Goal: Task Accomplishment & Management: Use online tool/utility

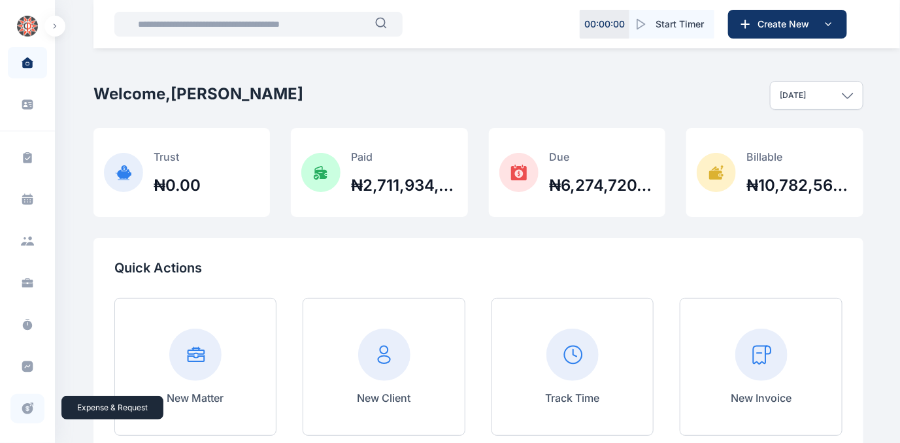
click at [25, 403] on icon at bounding box center [27, 408] width 11 height 11
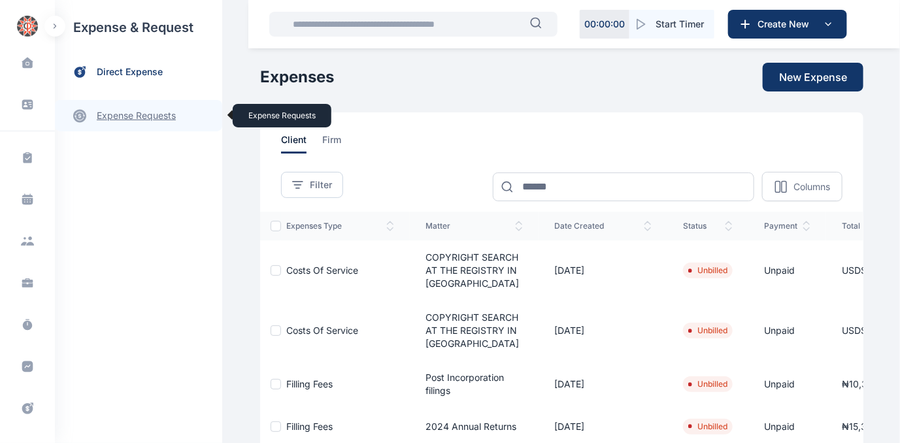
click at [127, 112] on link "expense requests expense requests" at bounding box center [138, 115] width 167 height 31
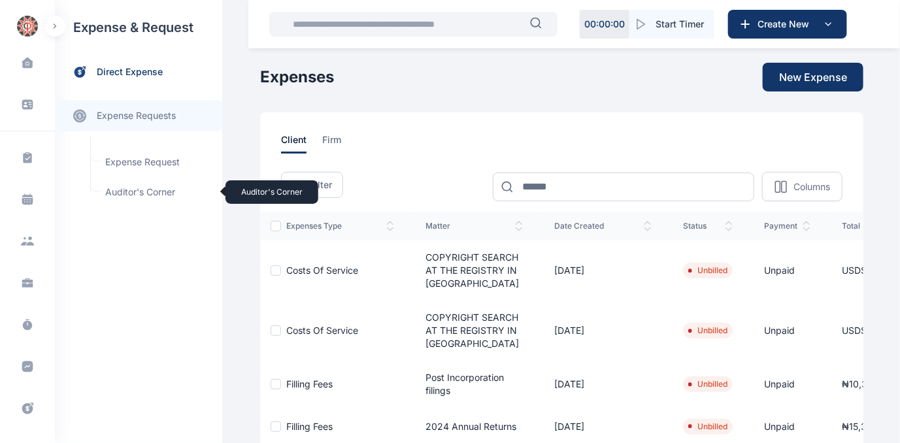
click at [133, 188] on span "Auditor's Corner Auditor's Corner" at bounding box center [156, 192] width 118 height 25
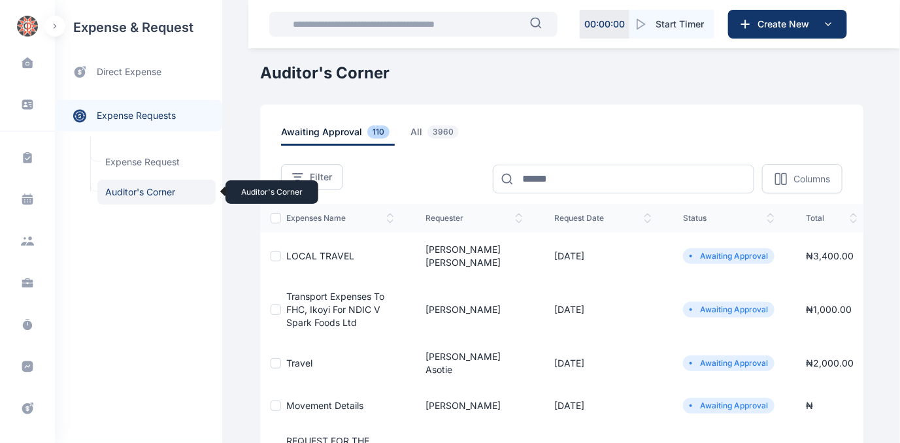
click at [125, 189] on span "Auditor's Corner Auditor's Corner" at bounding box center [156, 192] width 118 height 25
click at [121, 192] on span "Auditor's Corner Auditor's Corner" at bounding box center [156, 192] width 118 height 25
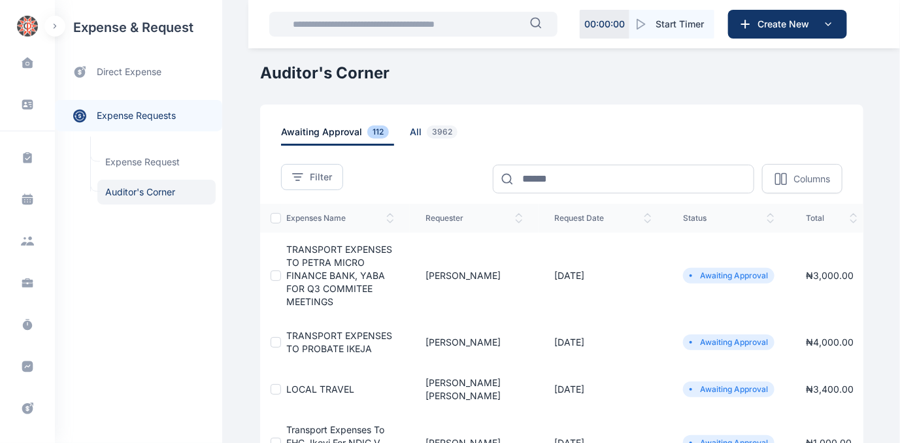
click at [410, 129] on span "all 3962" at bounding box center [436, 136] width 53 height 20
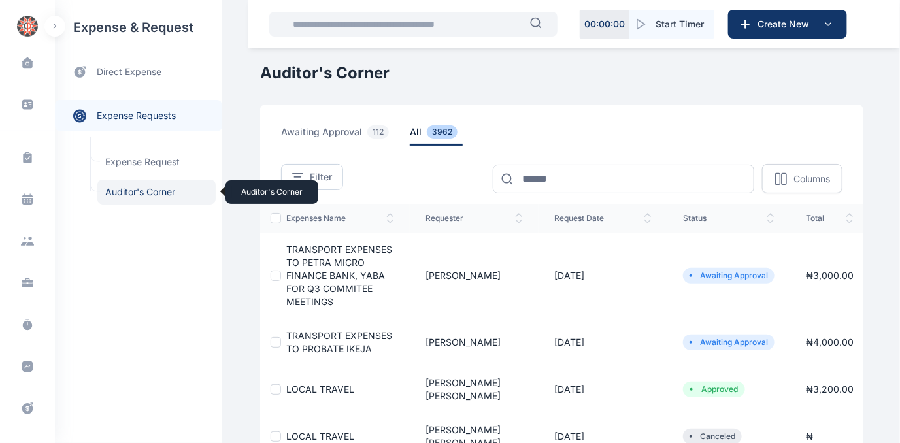
click at [122, 190] on span "Auditor's Corner Auditor's Corner" at bounding box center [156, 192] width 118 height 25
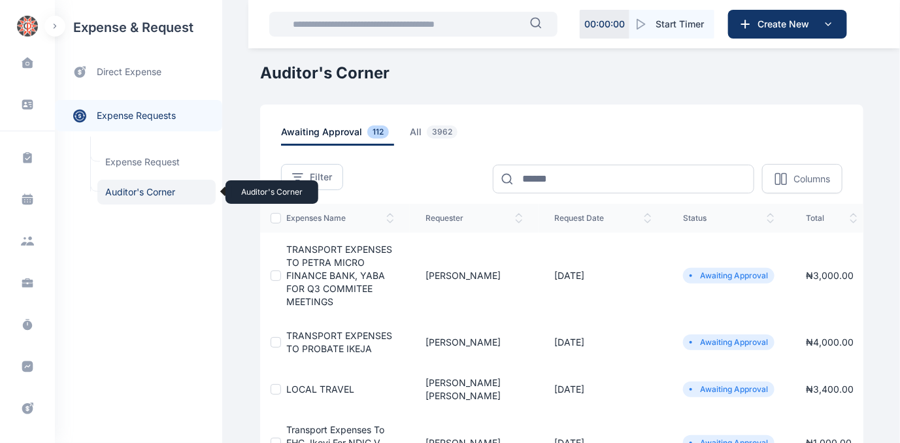
click at [139, 194] on span "Auditor's Corner Auditor's Corner" at bounding box center [156, 192] width 118 height 25
click at [131, 190] on span "Auditor's Corner Auditor's Corner" at bounding box center [156, 192] width 118 height 25
click at [120, 191] on span "Auditor's Corner Auditor's Corner" at bounding box center [156, 192] width 118 height 25
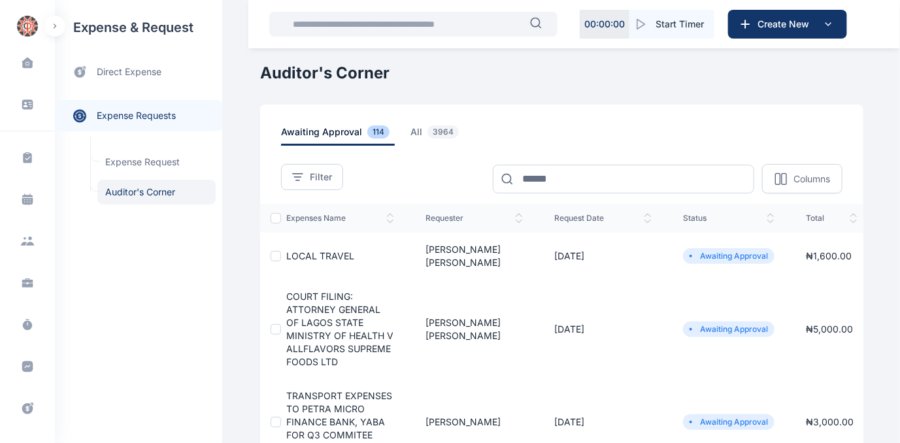
click at [317, 313] on span "COURT FILING: ATTORNEY GENERAL OF LAGOS STATE MINISTRY OF HEALTH V ALLFLAVORS S…" at bounding box center [339, 329] width 107 height 76
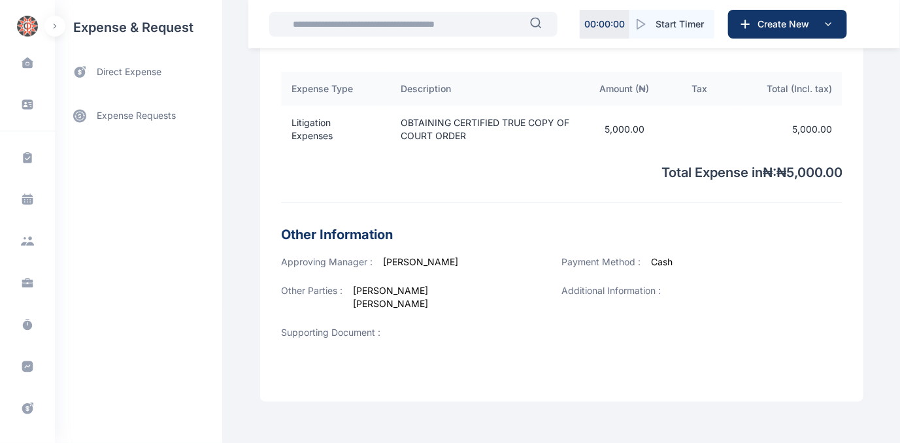
scroll to position [499, 0]
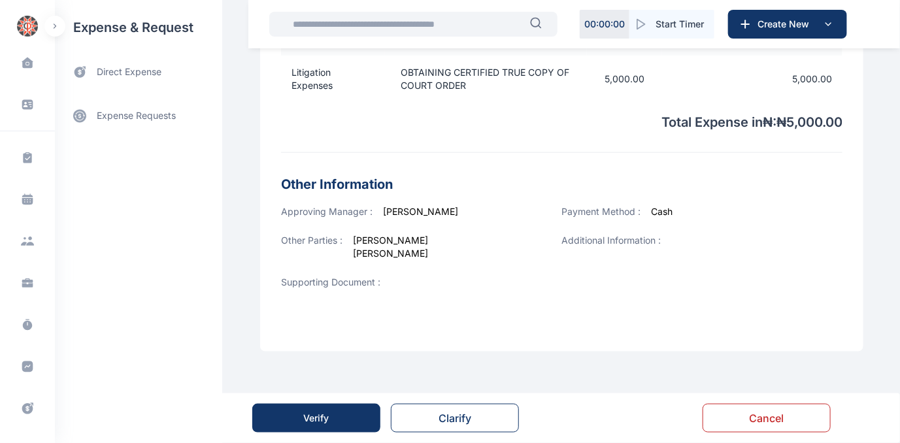
click at [307, 418] on div "Verify" at bounding box center [316, 418] width 25 height 13
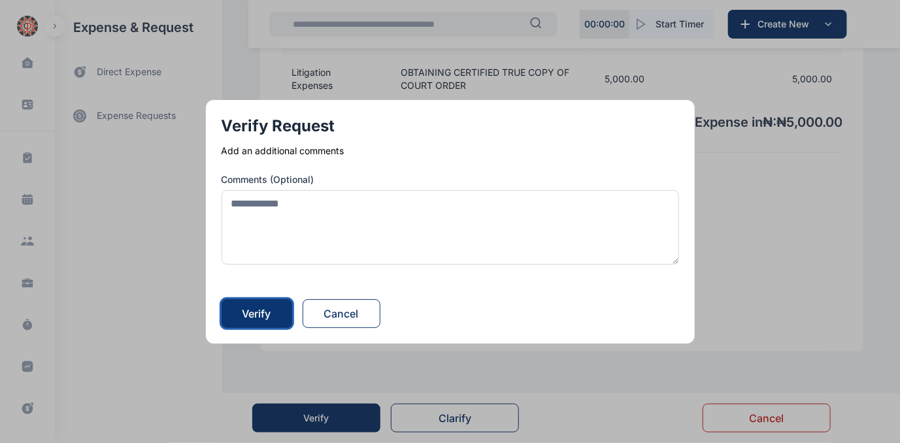
click at [248, 312] on div "Verify" at bounding box center [257, 314] width 29 height 16
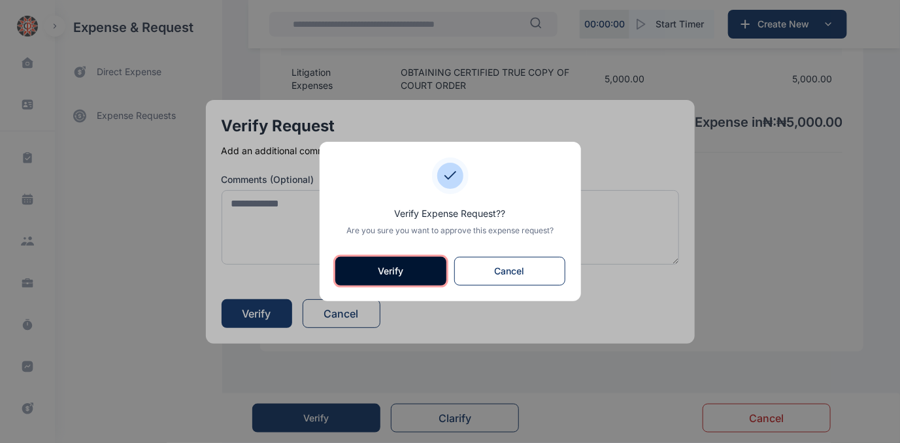
click at [398, 273] on button "Verify" at bounding box center [390, 271] width 111 height 29
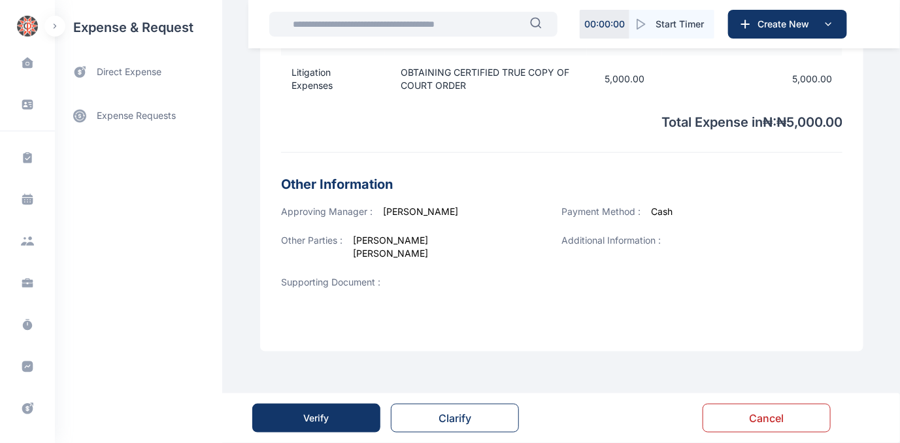
click at [329, 410] on button "Verify" at bounding box center [316, 418] width 128 height 29
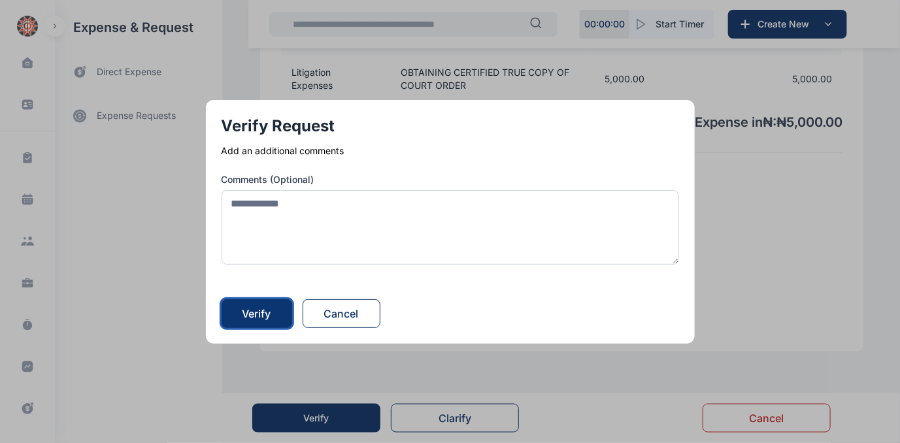
click at [250, 320] on div "Verify" at bounding box center [257, 314] width 29 height 16
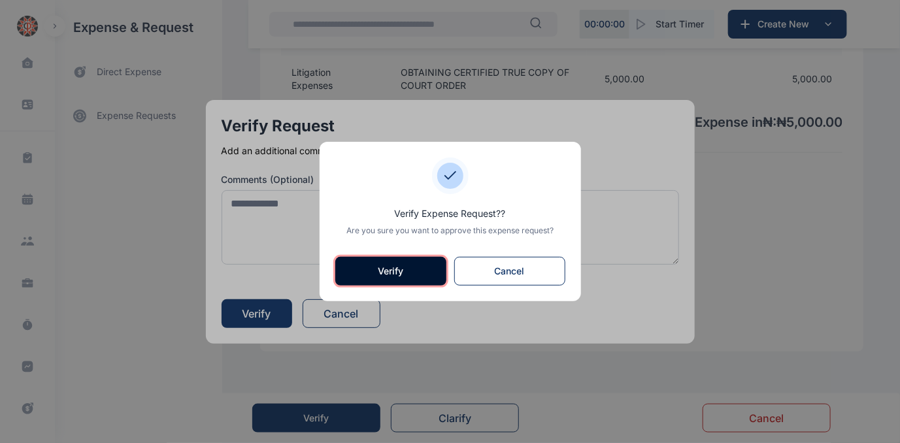
click at [352, 277] on button "Verify" at bounding box center [390, 271] width 111 height 29
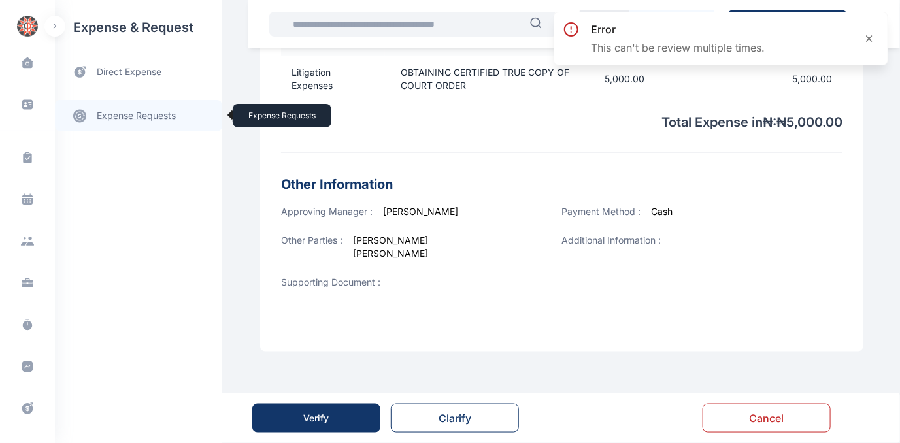
click at [120, 113] on link "expense requests expense requests" at bounding box center [138, 115] width 167 height 31
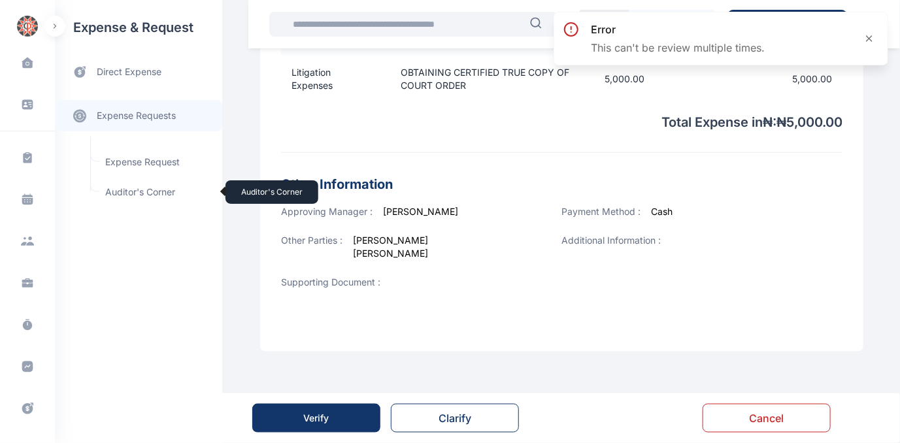
click at [126, 191] on span "Auditor's Corner Auditor's Corner" at bounding box center [156, 192] width 118 height 25
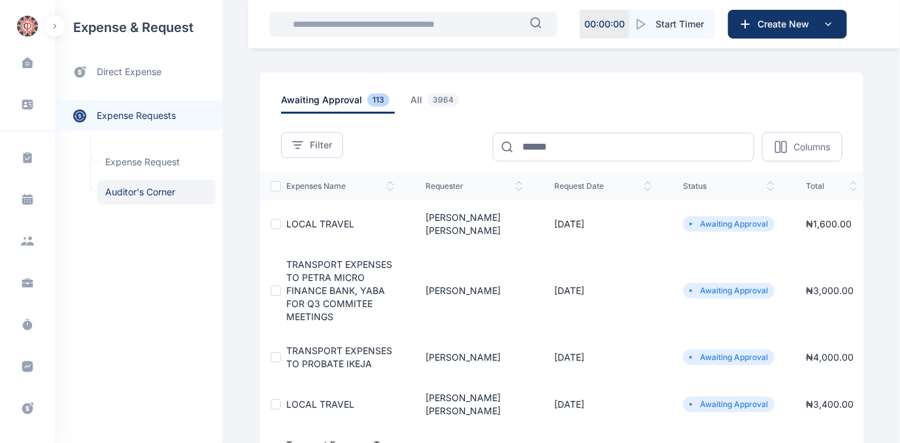
scroll to position [59, 0]
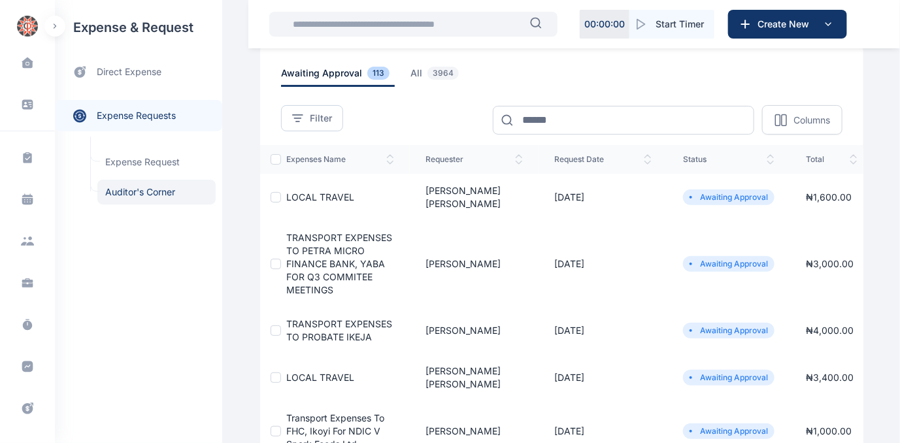
click at [301, 194] on span "LOCAL TRAVEL" at bounding box center [320, 197] width 68 height 11
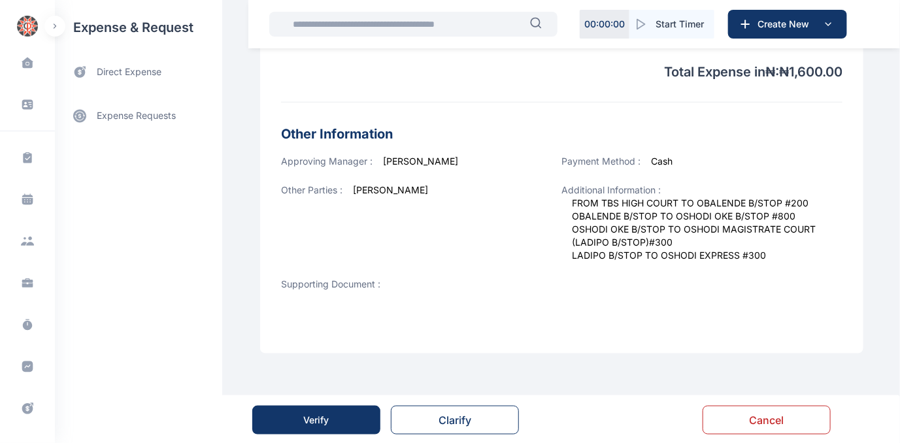
scroll to position [470, 0]
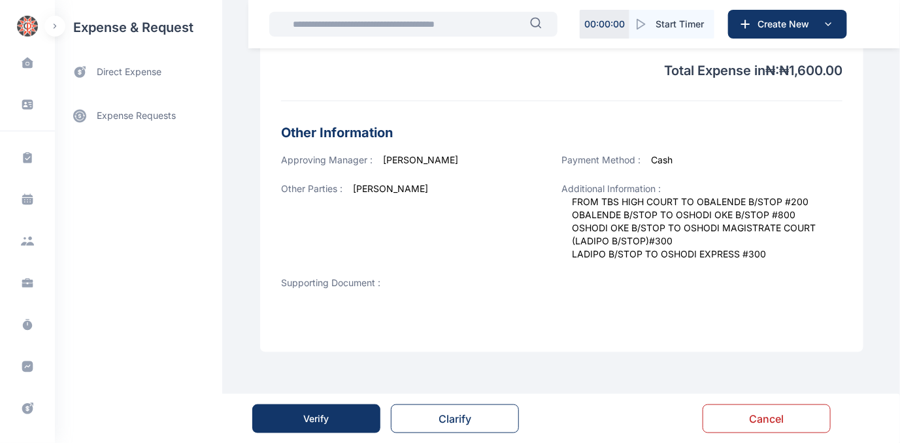
click at [320, 414] on div "Verify" at bounding box center [316, 419] width 25 height 13
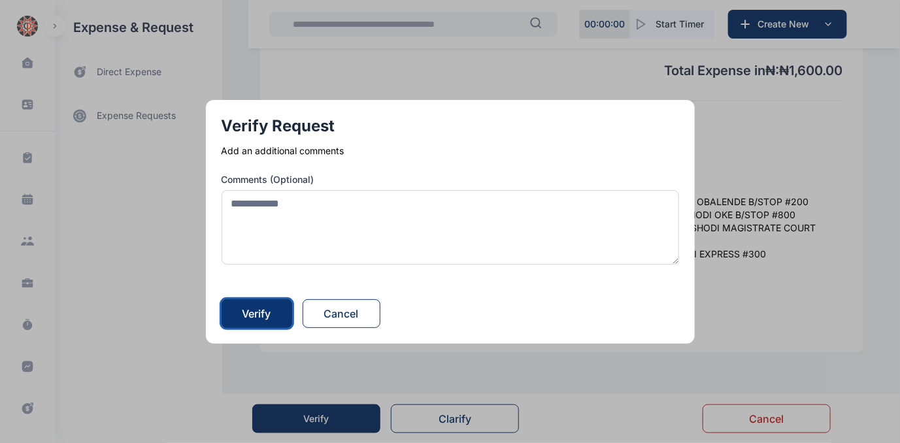
click at [263, 314] on div "Verify" at bounding box center [257, 314] width 29 height 16
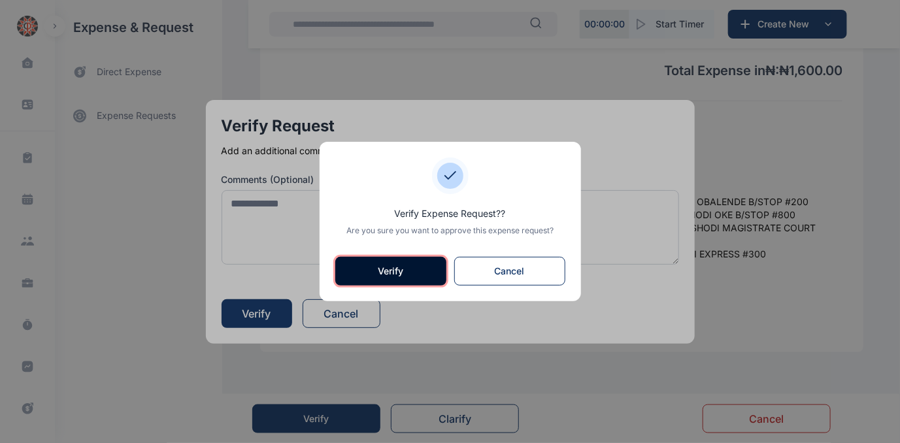
click at [374, 267] on button "Verify" at bounding box center [390, 271] width 111 height 29
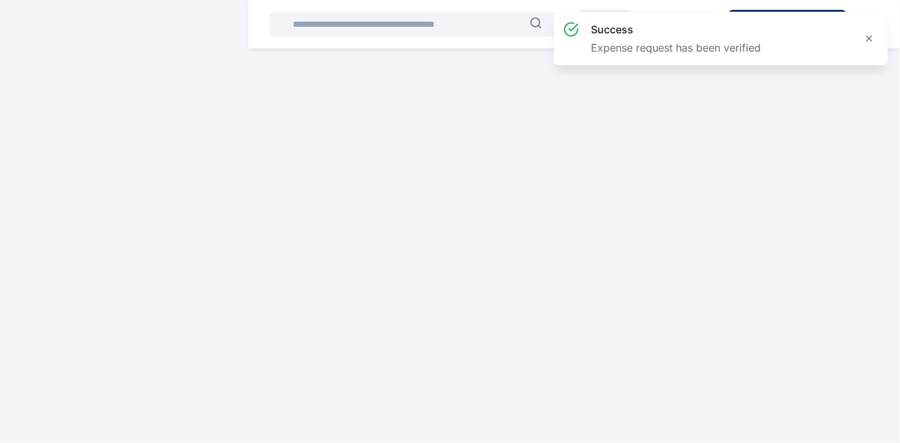
scroll to position [0, 0]
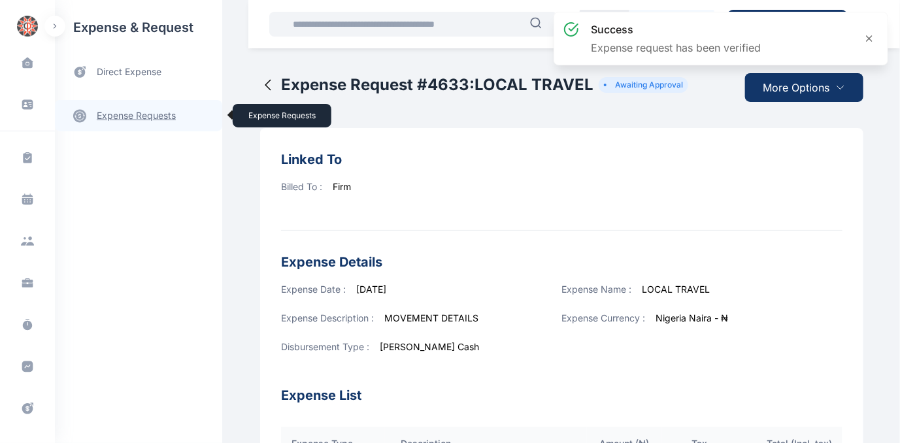
click at [136, 115] on link "expense requests expense requests" at bounding box center [138, 115] width 167 height 31
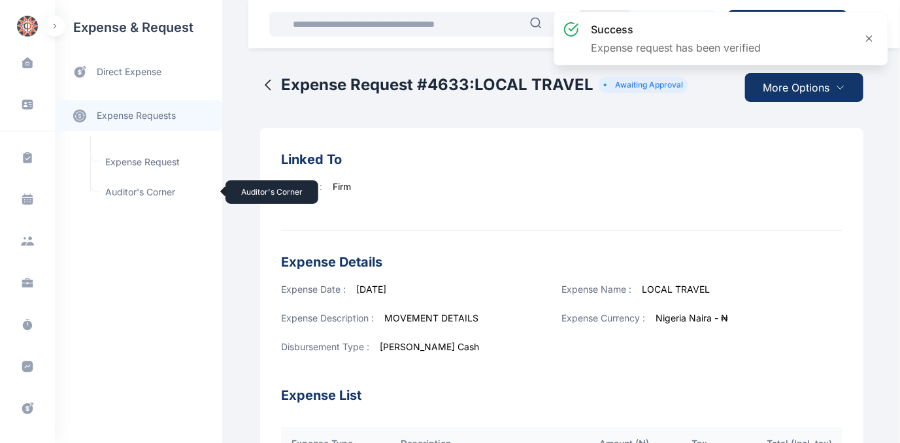
click at [119, 190] on span "Auditor's Corner Auditor's Corner" at bounding box center [156, 192] width 118 height 25
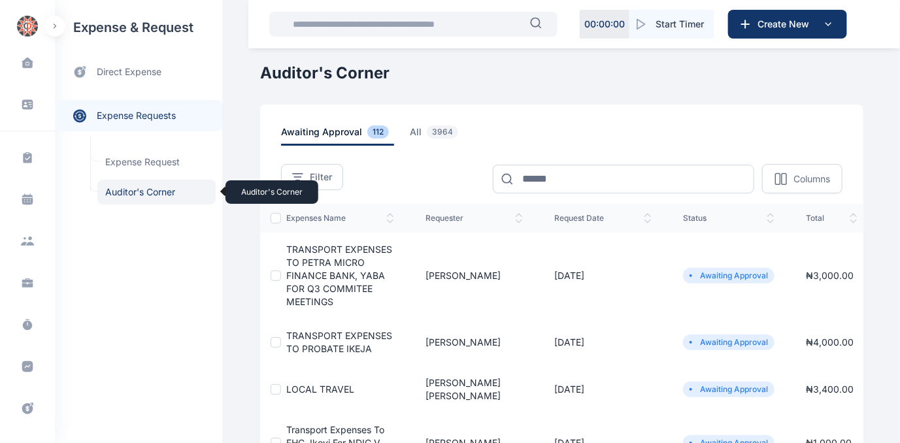
click at [120, 191] on span "Auditor's Corner Auditor's Corner" at bounding box center [156, 192] width 118 height 25
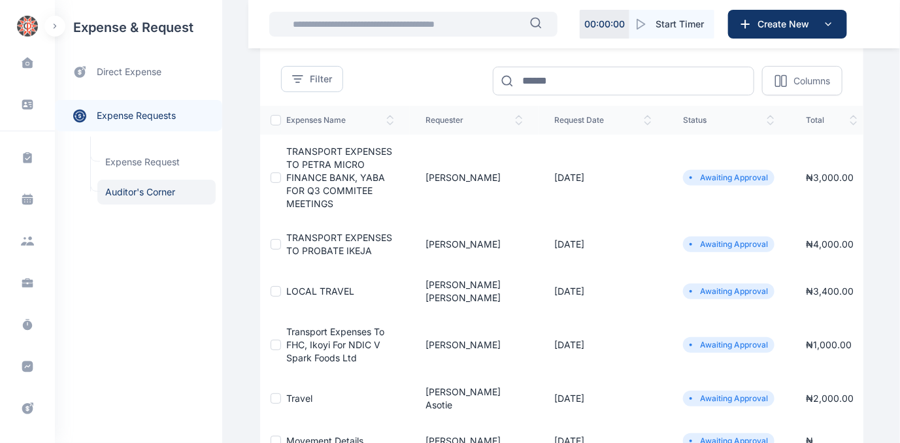
scroll to position [59, 0]
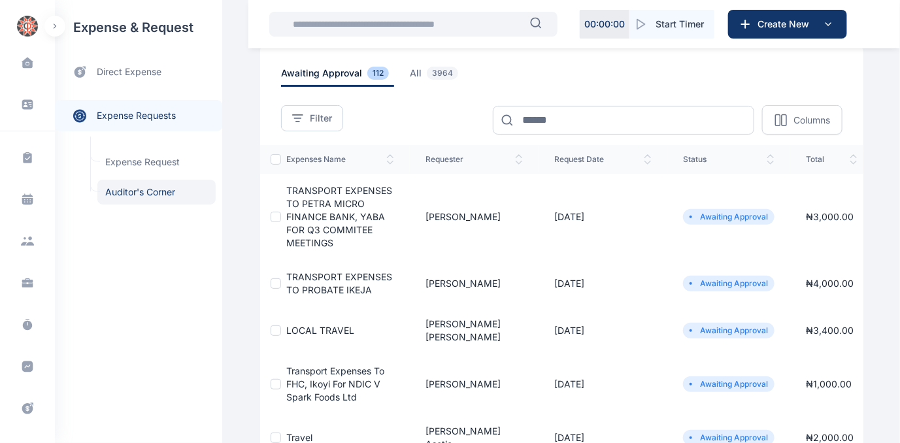
click at [327, 280] on span "TRANSPORT EXPENSES TO PROBATE IKEJA" at bounding box center [339, 283] width 106 height 24
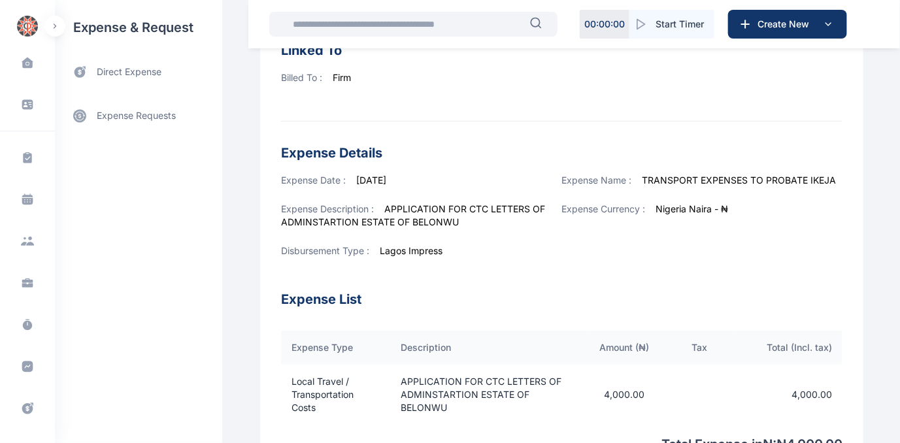
scroll to position [93, 0]
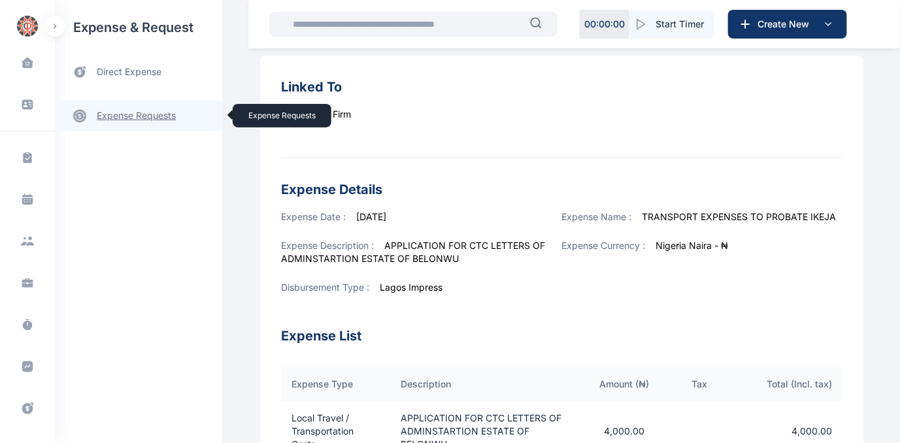
click at [143, 114] on link "expense requests expense requests" at bounding box center [138, 115] width 167 height 31
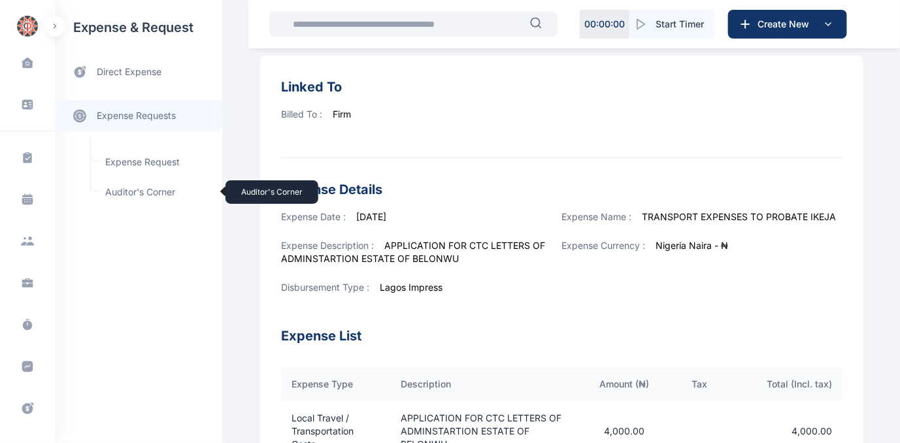
click at [125, 192] on span "Auditor's Corner Auditor's Corner" at bounding box center [156, 192] width 118 height 25
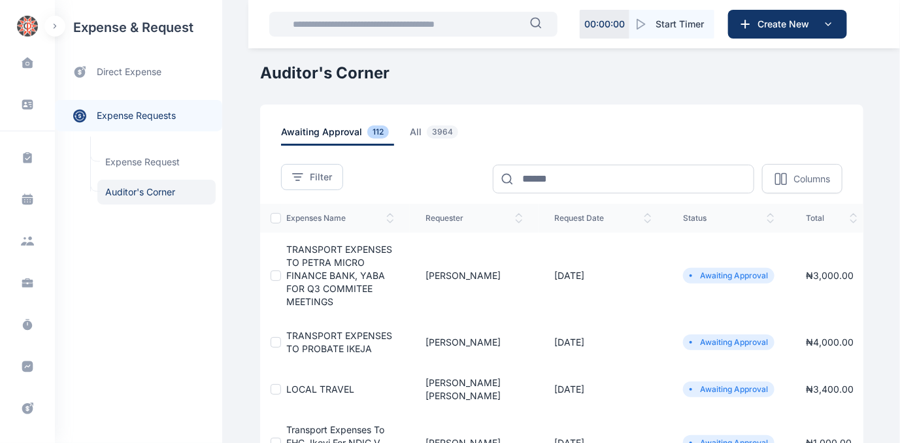
click at [307, 266] on span "TRANSPORT EXPENSES TO PETRA MICRO FINANCE BANK, YABA FOR Q3 COMMITEE MEETINGS" at bounding box center [339, 275] width 106 height 63
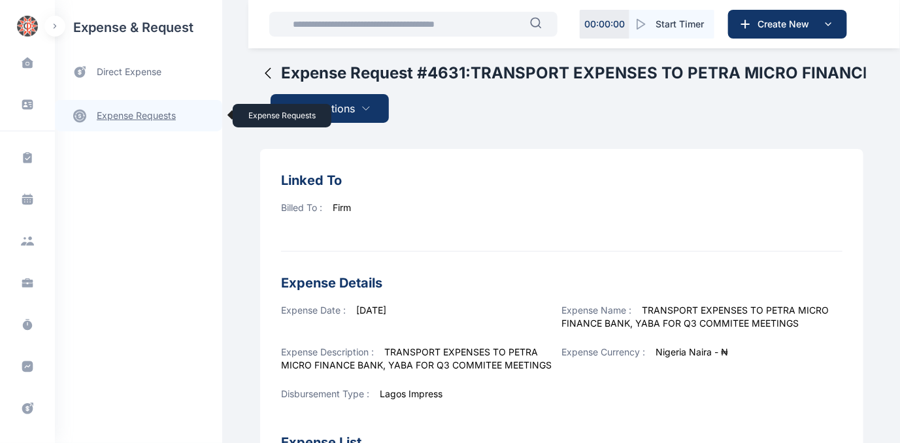
click at [114, 112] on link "expense requests expense requests" at bounding box center [138, 115] width 167 height 31
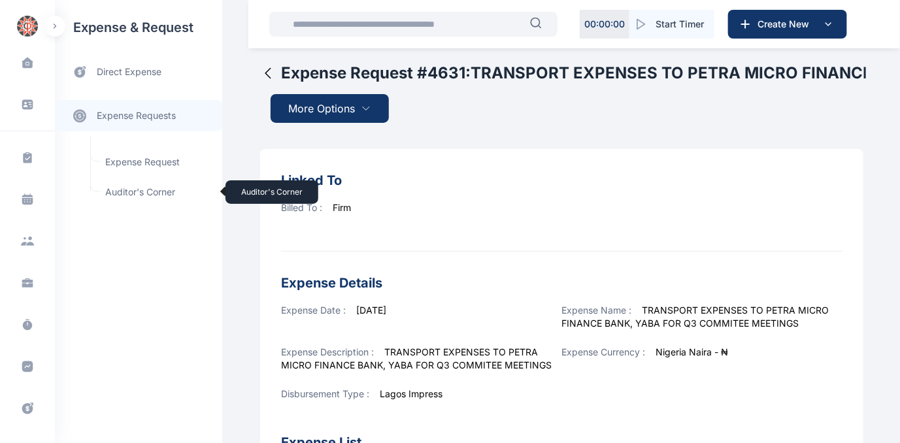
click at [130, 192] on span "Auditor's Corner Auditor's Corner" at bounding box center [156, 192] width 118 height 25
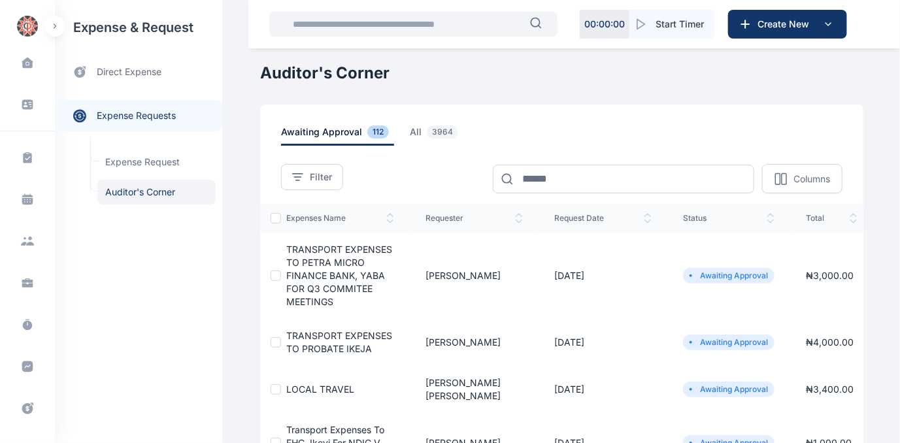
click at [314, 341] on td "TRANSPORT EXPENSES TO PROBATE IKEJA" at bounding box center [345, 342] width 129 height 47
click at [309, 335] on span "TRANSPORT EXPENSES TO PROBATE IKEJA" at bounding box center [339, 342] width 106 height 24
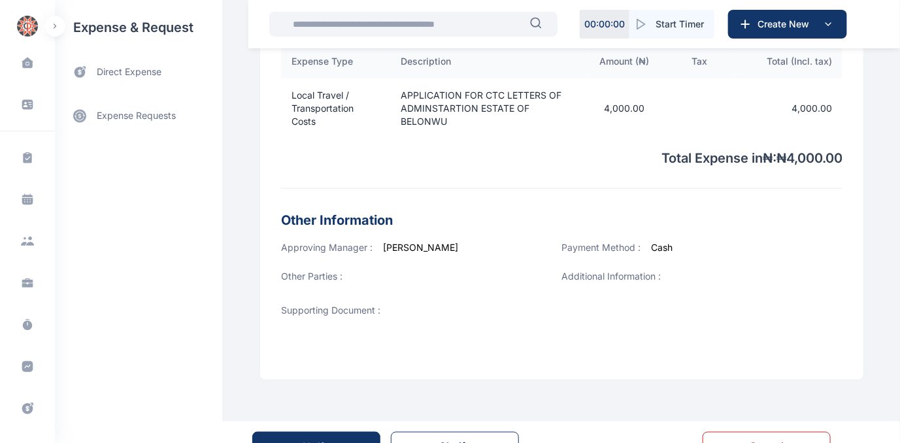
scroll to position [450, 0]
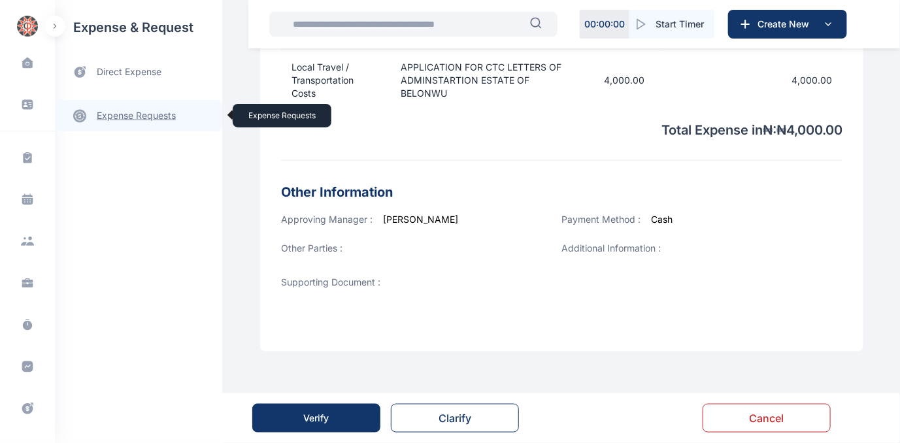
click at [128, 112] on link "expense requests expense requests" at bounding box center [138, 115] width 167 height 31
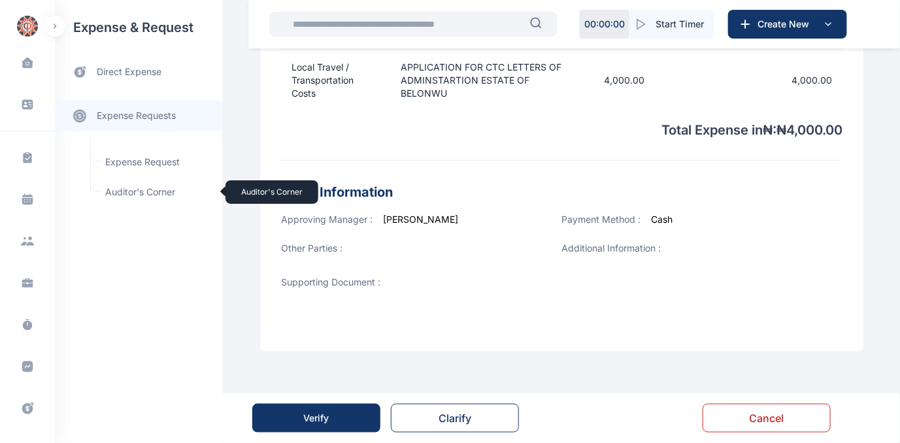
click at [122, 186] on span "Auditor's Corner Auditor's Corner" at bounding box center [156, 192] width 118 height 25
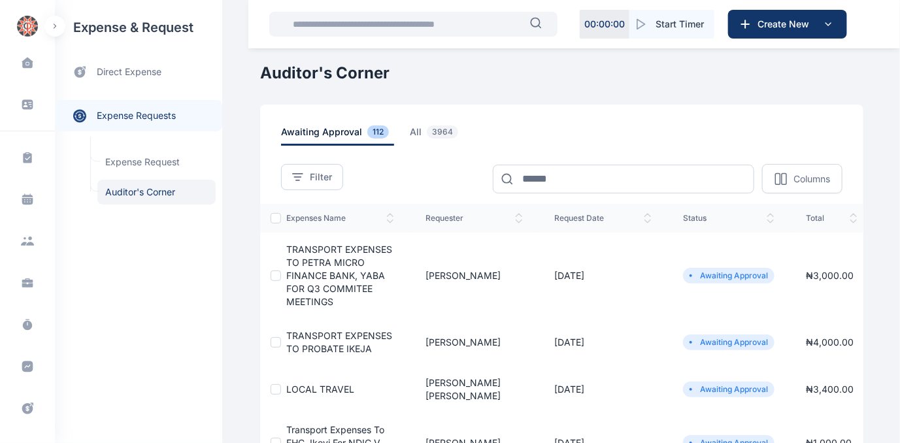
click at [305, 264] on span "TRANSPORT EXPENSES TO PETRA MICRO FINANCE BANK, YABA FOR Q3 COMMITEE MEETINGS" at bounding box center [339, 275] width 106 height 63
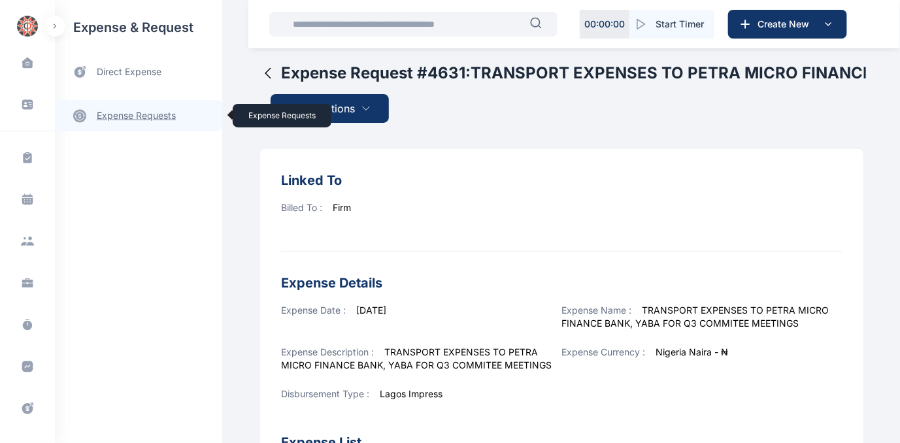
click at [143, 118] on link "expense requests expense requests" at bounding box center [138, 115] width 167 height 31
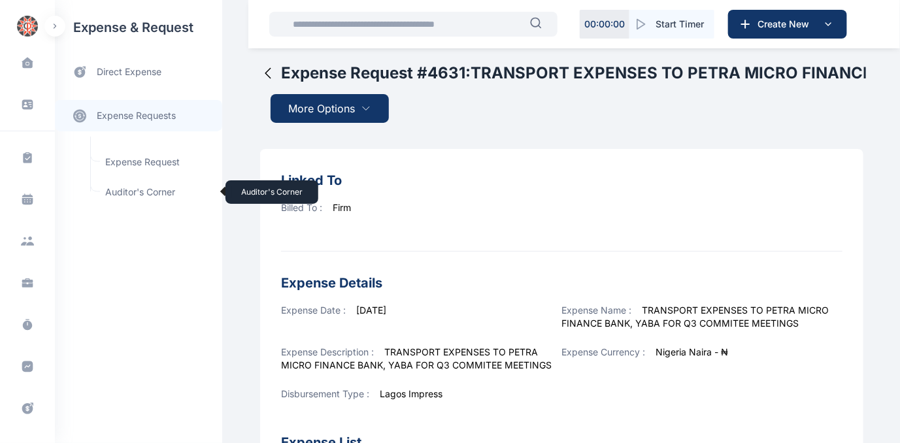
click at [125, 188] on span "Auditor's Corner Auditor's Corner" at bounding box center [156, 192] width 118 height 25
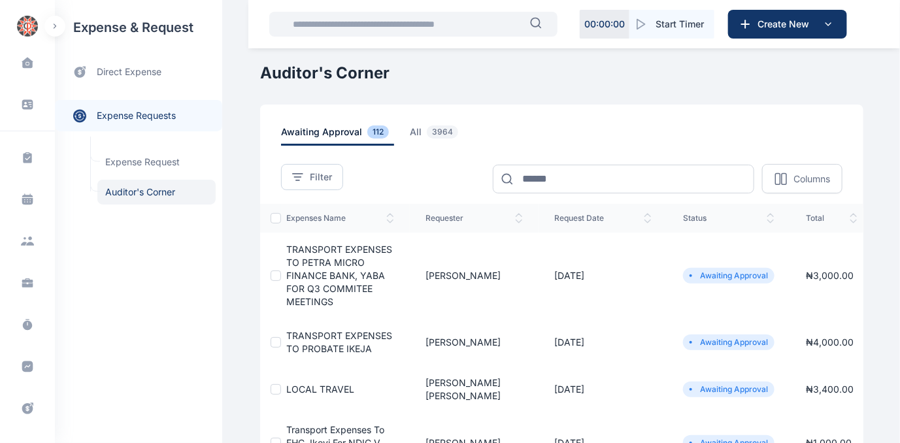
click at [314, 338] on span "TRANSPORT EXPENSES TO PROBATE IKEJA" at bounding box center [339, 342] width 106 height 24
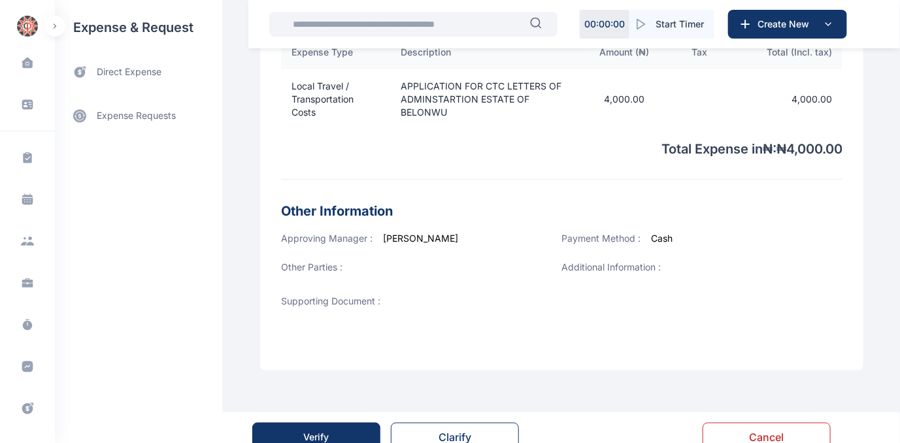
scroll to position [450, 0]
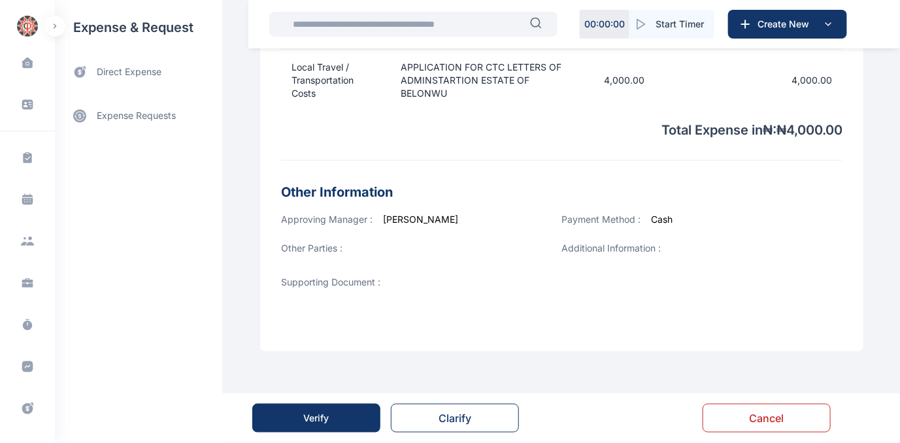
click at [311, 426] on button "Verify" at bounding box center [316, 418] width 128 height 29
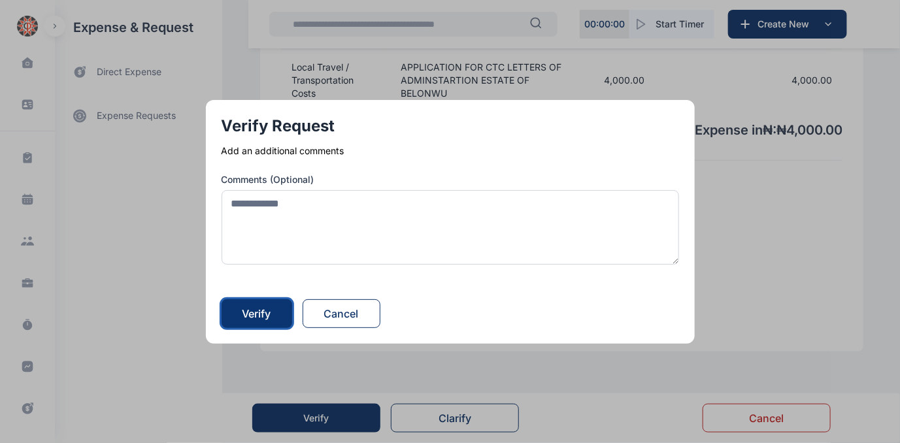
click at [258, 312] on div "Verify" at bounding box center [257, 314] width 29 height 16
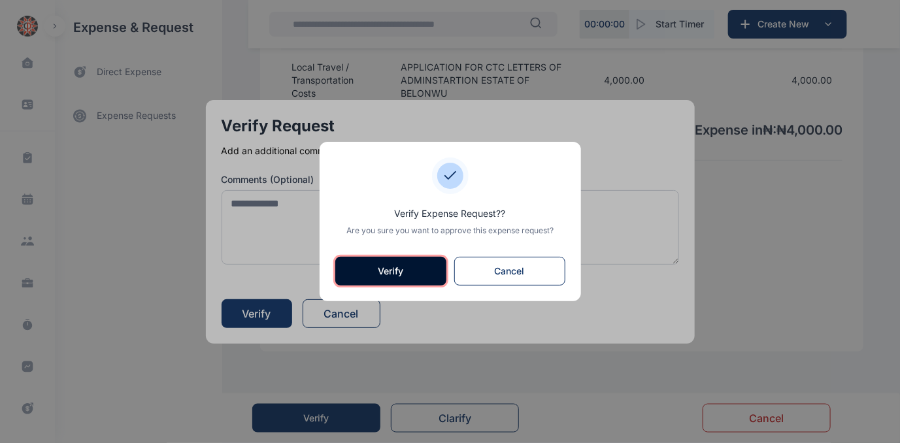
click at [395, 267] on button "Verify" at bounding box center [390, 271] width 111 height 29
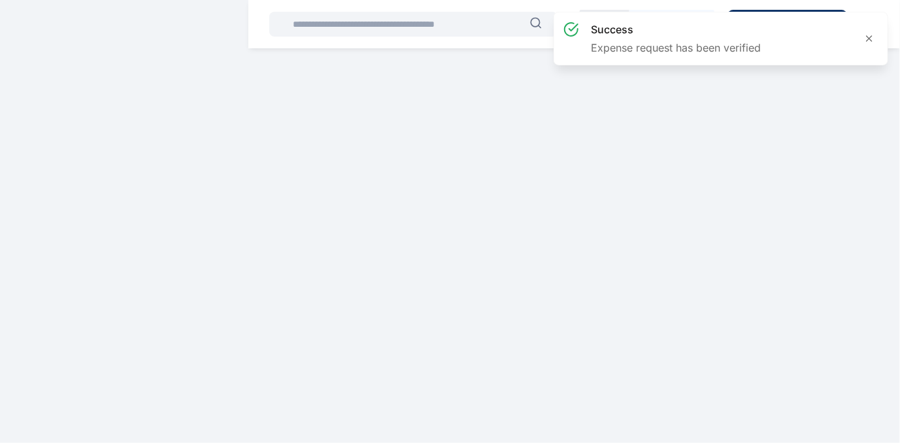
scroll to position [0, 0]
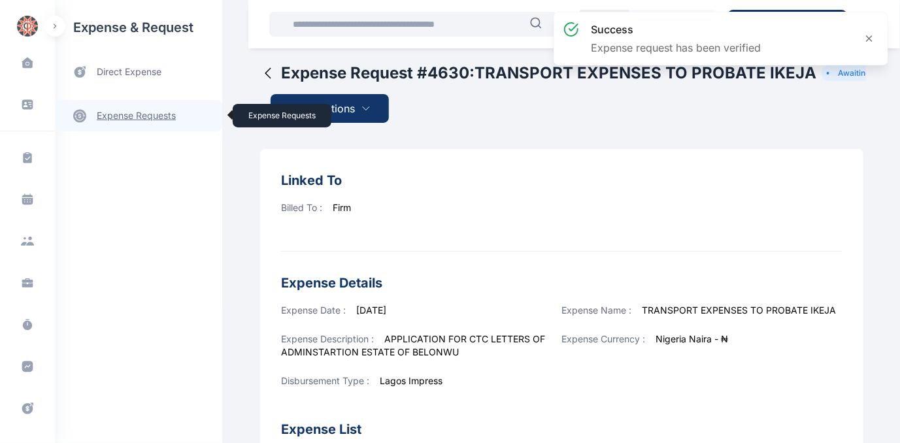
click at [139, 113] on link "expense requests expense requests" at bounding box center [138, 115] width 167 height 31
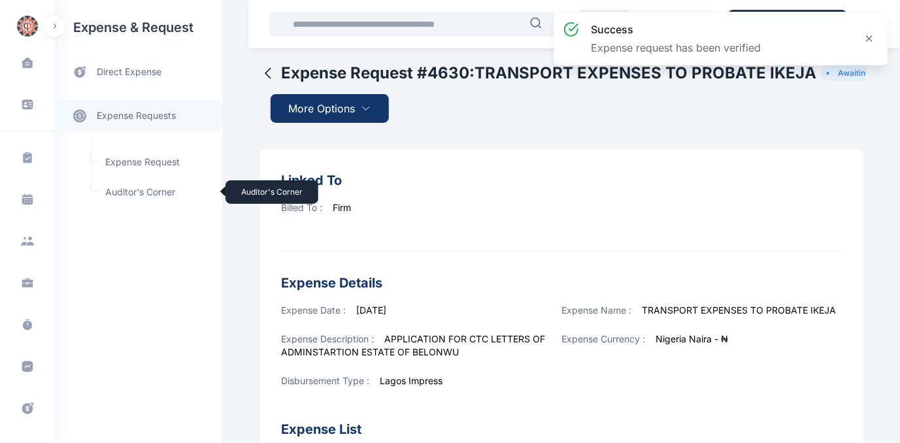
click at [122, 189] on span "Auditor's Corner Auditor's Corner" at bounding box center [156, 192] width 118 height 25
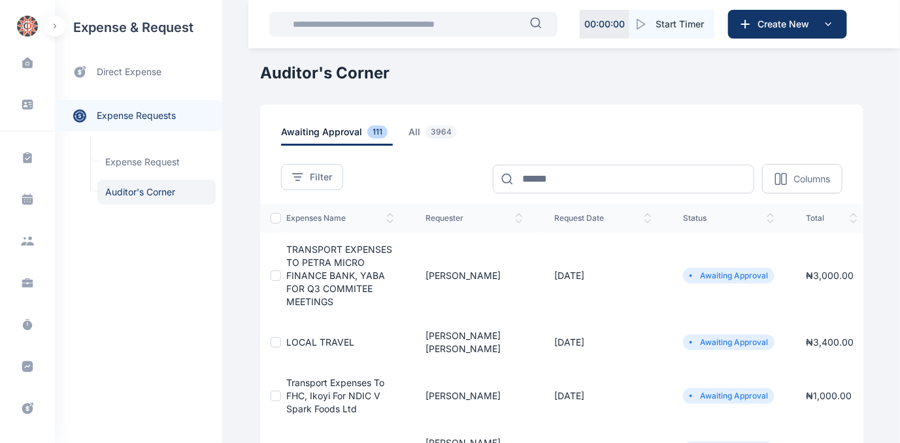
click at [317, 269] on td "TRANSPORT EXPENSES TO PETRA MICRO FINANCE BANK, YABA FOR Q3 COMMITEE MEETINGS" at bounding box center [345, 276] width 129 height 86
click at [328, 287] on span "TRANSPORT EXPENSES TO PETRA MICRO FINANCE BANK, YABA FOR Q3 COMMITEE MEETINGS" at bounding box center [339, 275] width 106 height 63
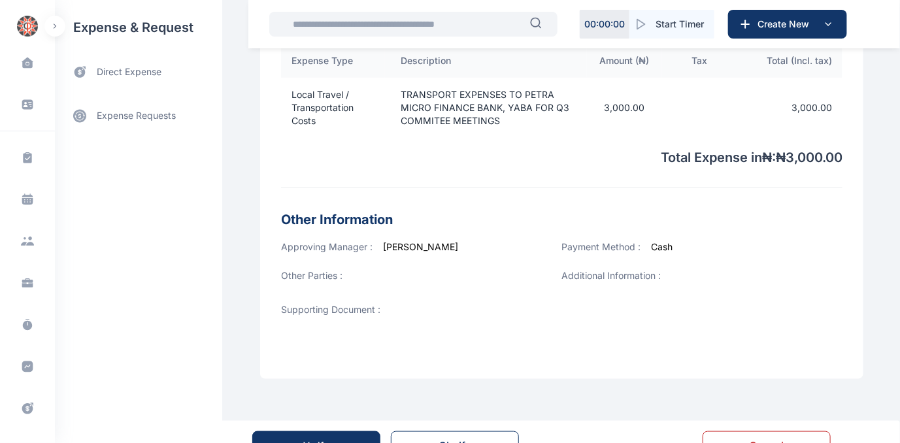
scroll to position [463, 0]
